Goal: Task Accomplishment & Management: Manage account settings

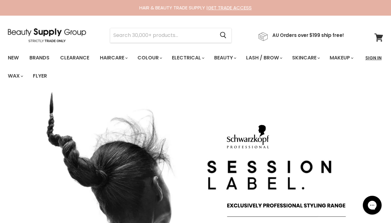
click at [376, 56] on link "Sign In" at bounding box center [373, 57] width 24 height 13
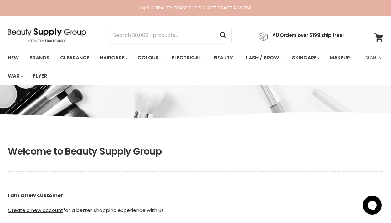
click at [240, 177] on p "I am a new customer Create a new account for a better shopping experience with …" at bounding box center [195, 203] width 375 height 53
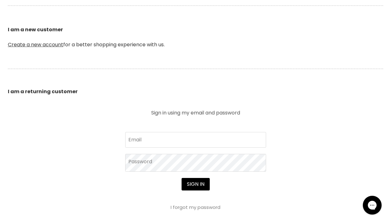
scroll to position [199, 0]
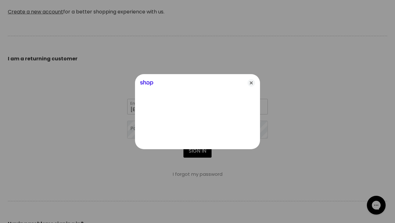
type input "[EMAIL_ADDRESS][DOMAIN_NAME]"
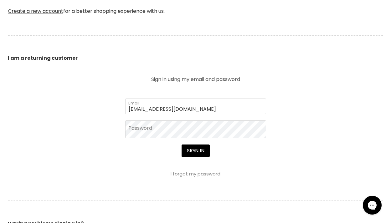
click at [171, 145] on form "[EMAIL_ADDRESS][DOMAIN_NAME] Email Password Sign in I forgot my password" at bounding box center [195, 138] width 141 height 78
click at [195, 152] on button "Sign in" at bounding box center [195, 151] width 28 height 13
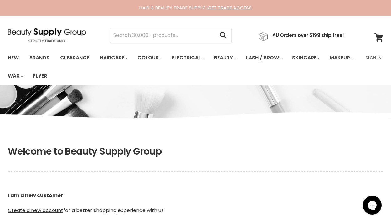
click at [188, 190] on p "I am a new customer Create a new account for a better shopping experience with …" at bounding box center [195, 203] width 375 height 53
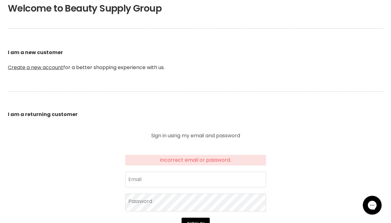
scroll to position [144, 0]
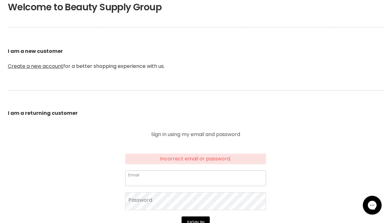
type input "[EMAIL_ADDRESS][DOMAIN_NAME]"
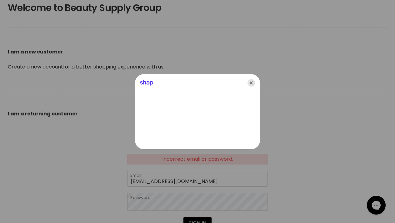
click at [250, 80] on icon "Close" at bounding box center [252, 83] width 8 height 8
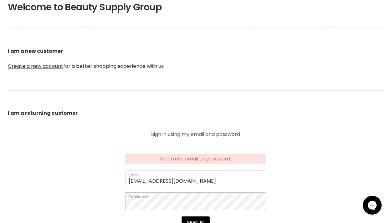
click at [113, 202] on section "Welcome to Beauty Supply Group I am a new customer Create a new account for a b…" at bounding box center [195, 172] width 391 height 360
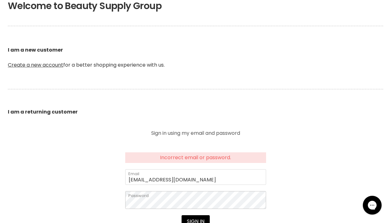
scroll to position [147, 0]
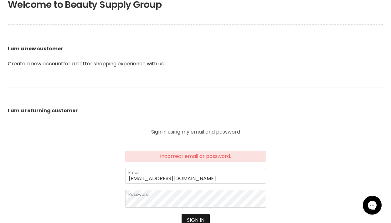
click at [194, 218] on button "Sign in" at bounding box center [195, 220] width 28 height 13
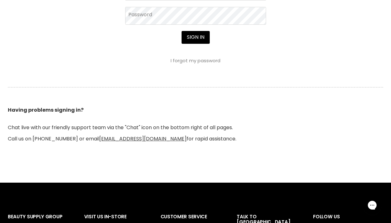
scroll to position [294, 0]
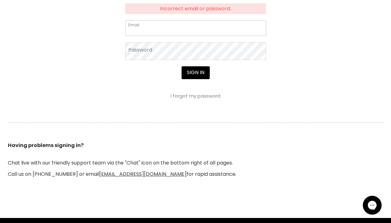
type input "[EMAIL_ADDRESS][DOMAIN_NAME]"
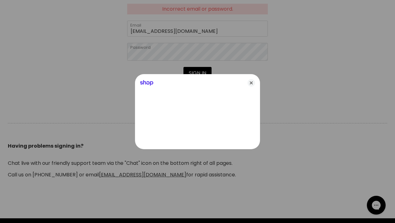
click at [115, 55] on body "Skip to content HAIR & BEAUTY TRADE SUPPLY | GET TRADE ACCESS HAIR & BEAUTY TRA…" at bounding box center [197, 67] width 395 height 722
drag, startPoint x: 253, startPoint y: 85, endPoint x: 210, endPoint y: 73, distance: 44.4
click at [252, 84] on icon "Close" at bounding box center [252, 83] width 8 height 8
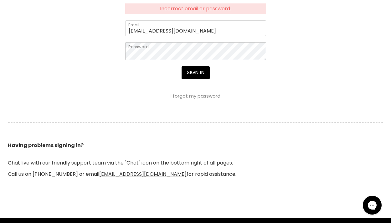
click at [110, 53] on section "Welcome to Beauty Supply Group I am a new customer Create a new account for a b…" at bounding box center [195, 22] width 391 height 360
click at [199, 78] on button "Sign in" at bounding box center [195, 72] width 28 height 13
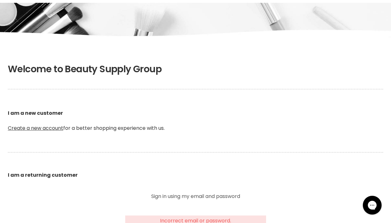
scroll to position [84, 0]
